Goal: Use online tool/utility: Utilize a website feature to perform a specific function

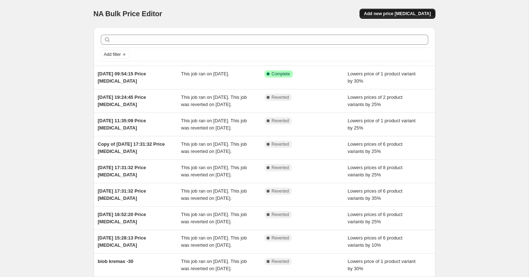
click at [412, 11] on span "Add new price [MEDICAL_DATA]" at bounding box center [397, 14] width 67 height 6
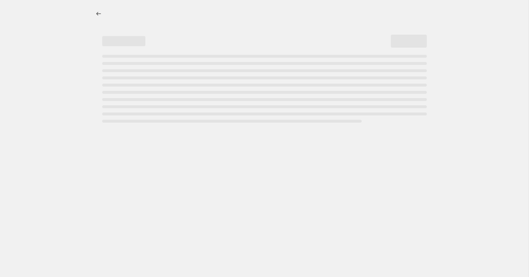
select select "percentage"
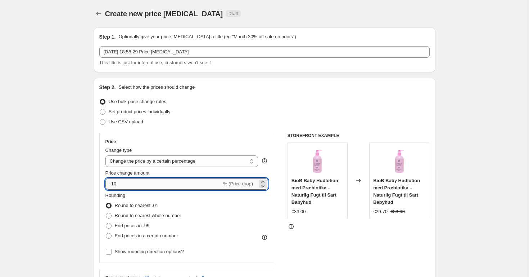
click at [151, 187] on input "-10" at bounding box center [164, 184] width 116 height 12
type input "-1"
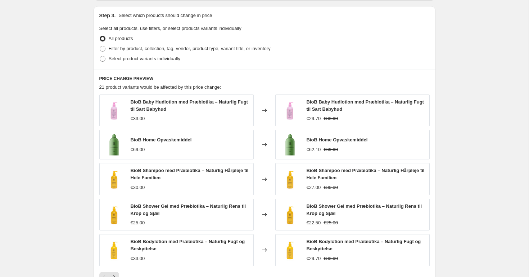
scroll to position [350, 0]
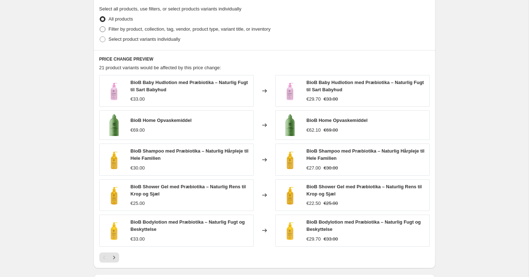
type input "-30"
click at [159, 29] on span "Filter by product, collection, tag, vendor, product type, variant title, or inv…" at bounding box center [190, 28] width 162 height 5
click at [100, 27] on input "Filter by product, collection, tag, vendor, product type, variant title, or inv…" at bounding box center [100, 26] width 0 height 0
radio input "true"
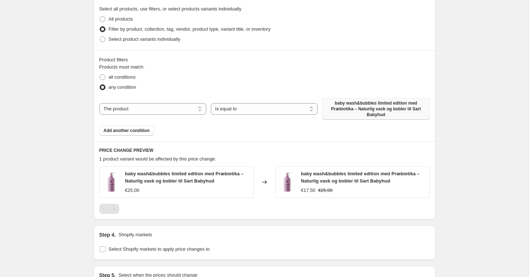
click at [377, 107] on span "baby wash&bubbles limited edition med Præbiotika – Naturlig vask og bobler til …" at bounding box center [376, 108] width 98 height 17
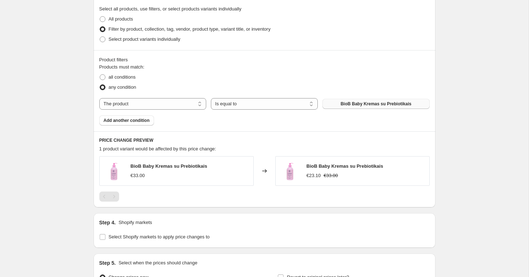
scroll to position [432, 0]
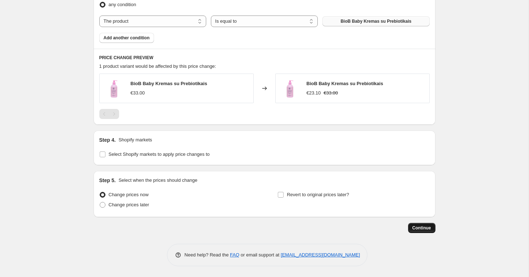
click at [433, 227] on button "Continue" at bounding box center [421, 228] width 27 height 10
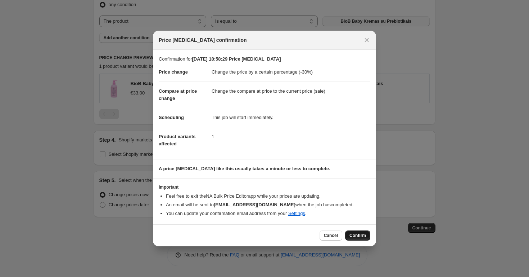
click at [361, 234] on span "Confirm" at bounding box center [358, 235] width 17 height 6
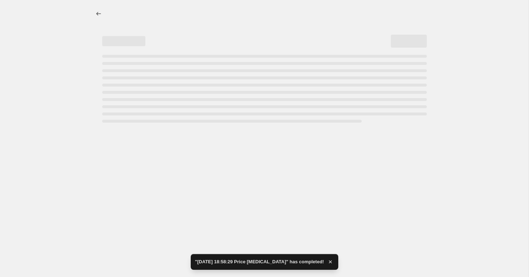
select select "percentage"
